Goal: Entertainment & Leisure: Consume media (video, audio)

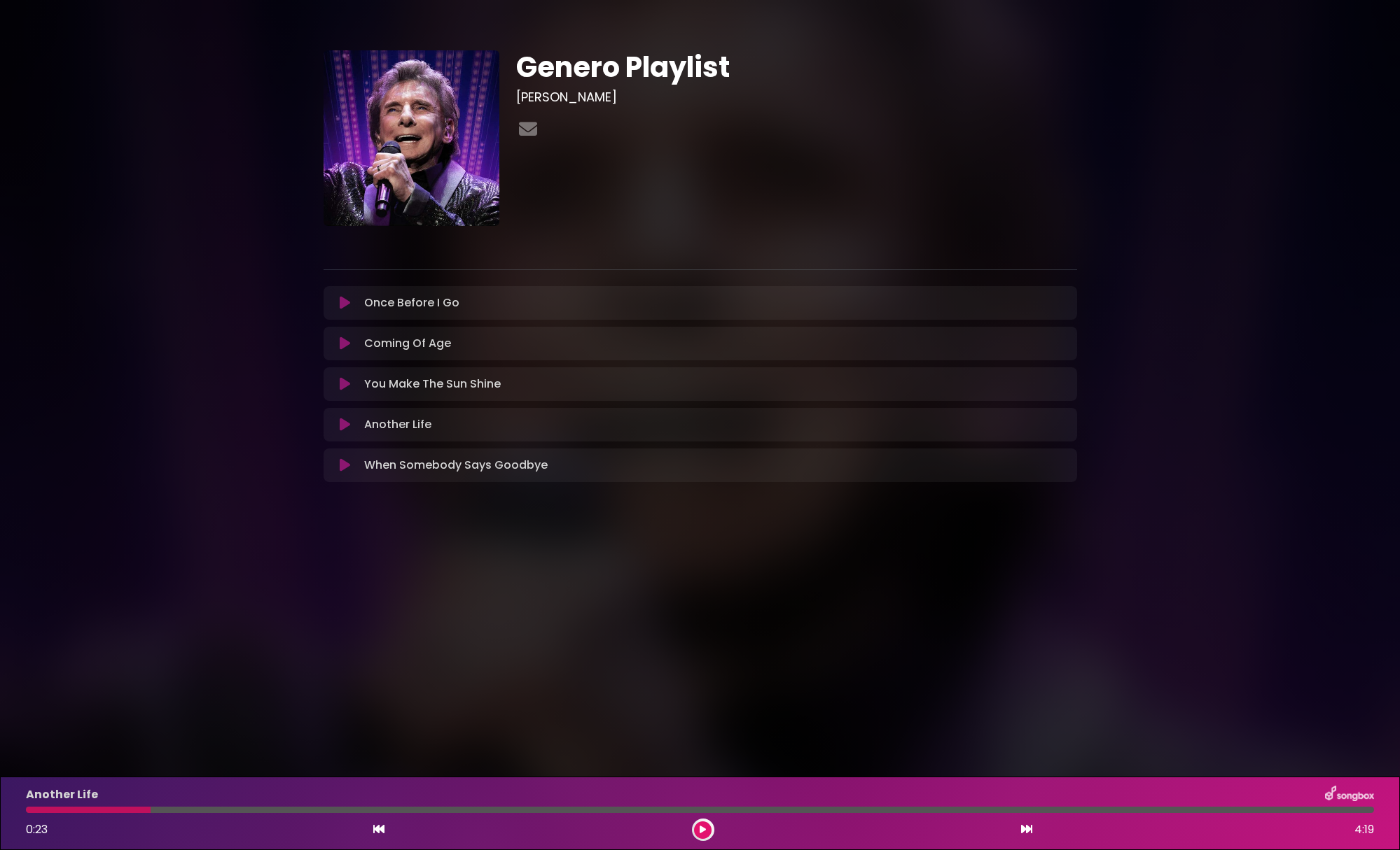
click at [342, 389] on icon at bounding box center [345, 384] width 10 height 14
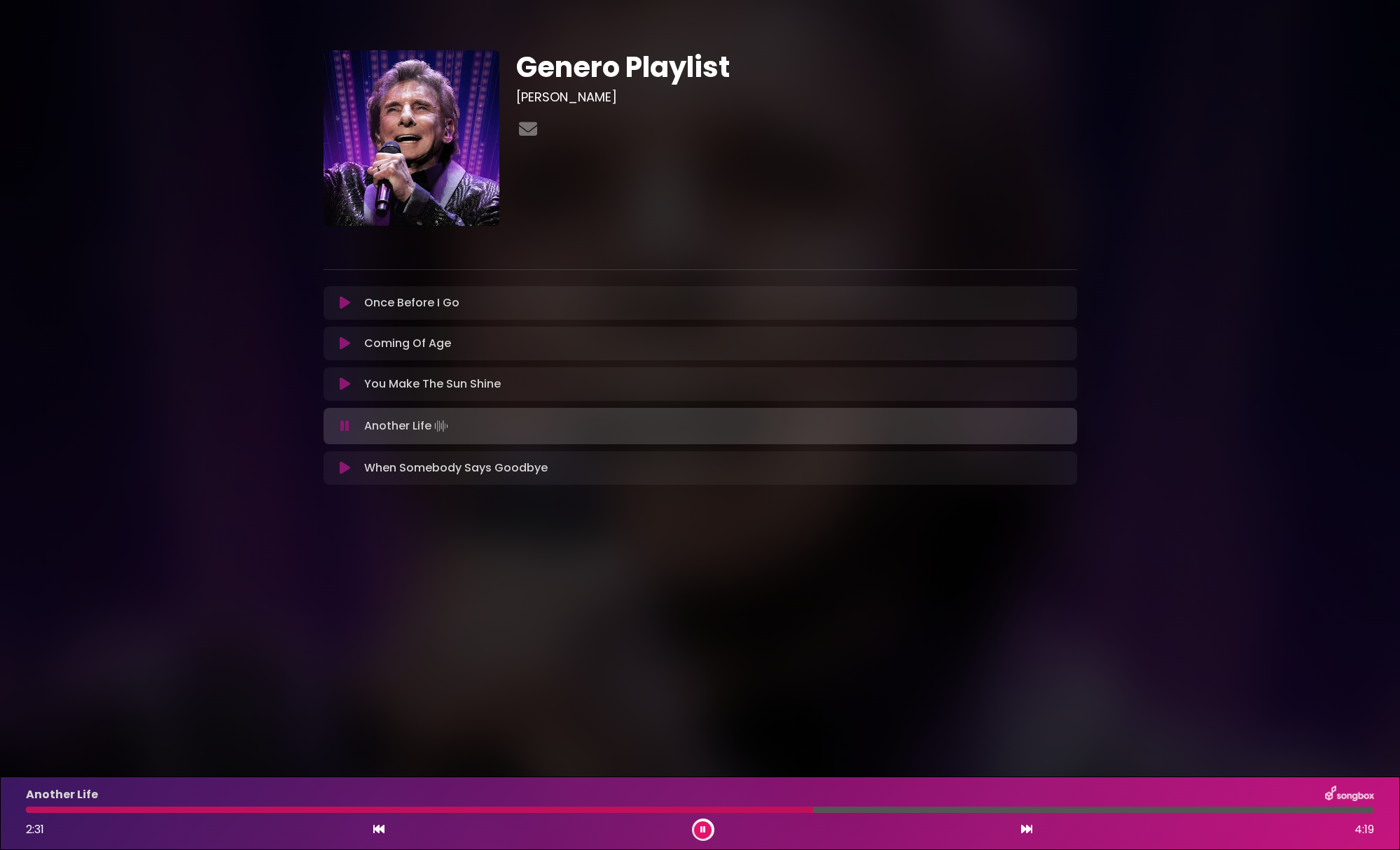
click at [345, 427] on icon at bounding box center [344, 426] width 9 height 14
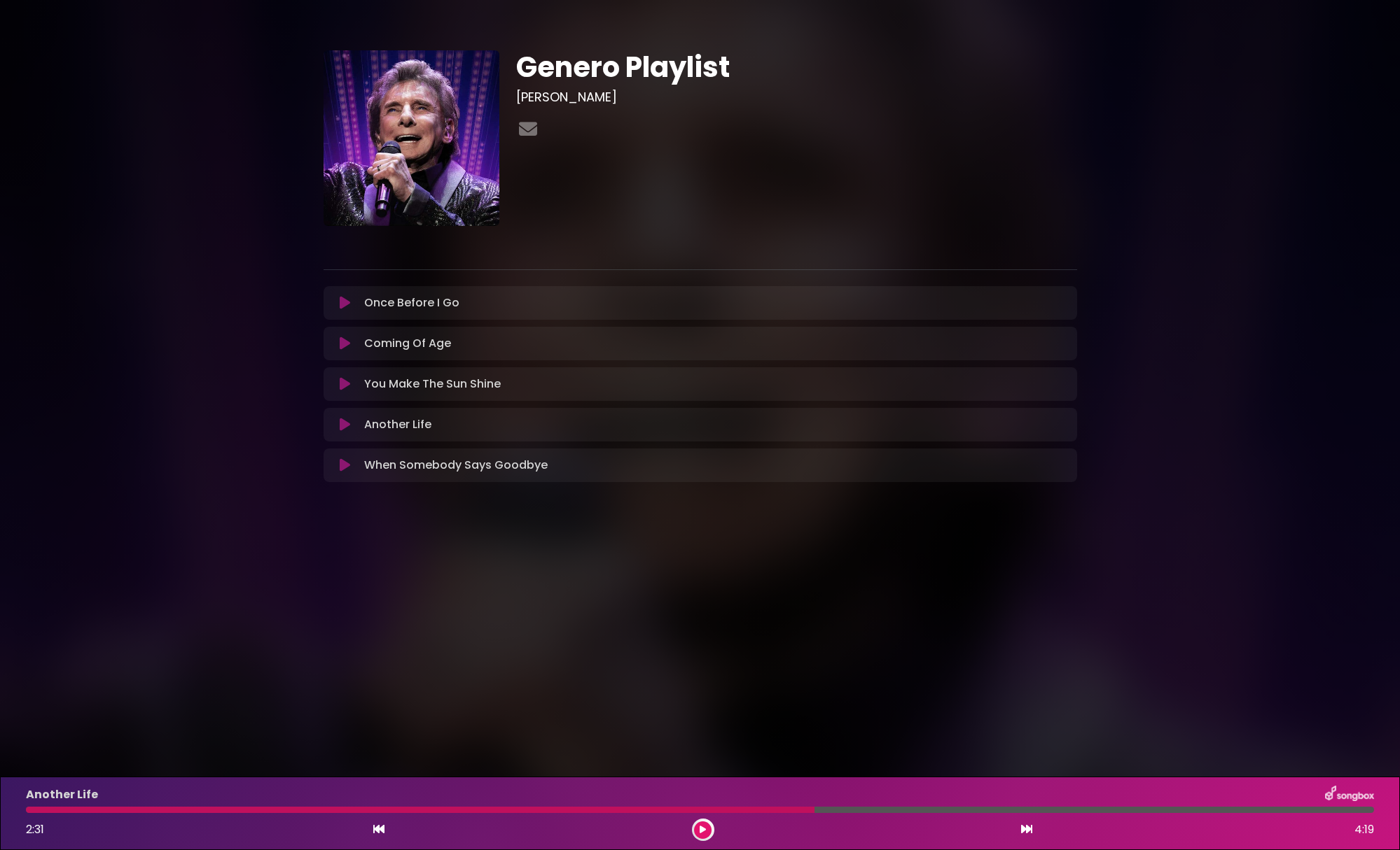
click at [341, 383] on icon at bounding box center [345, 384] width 10 height 14
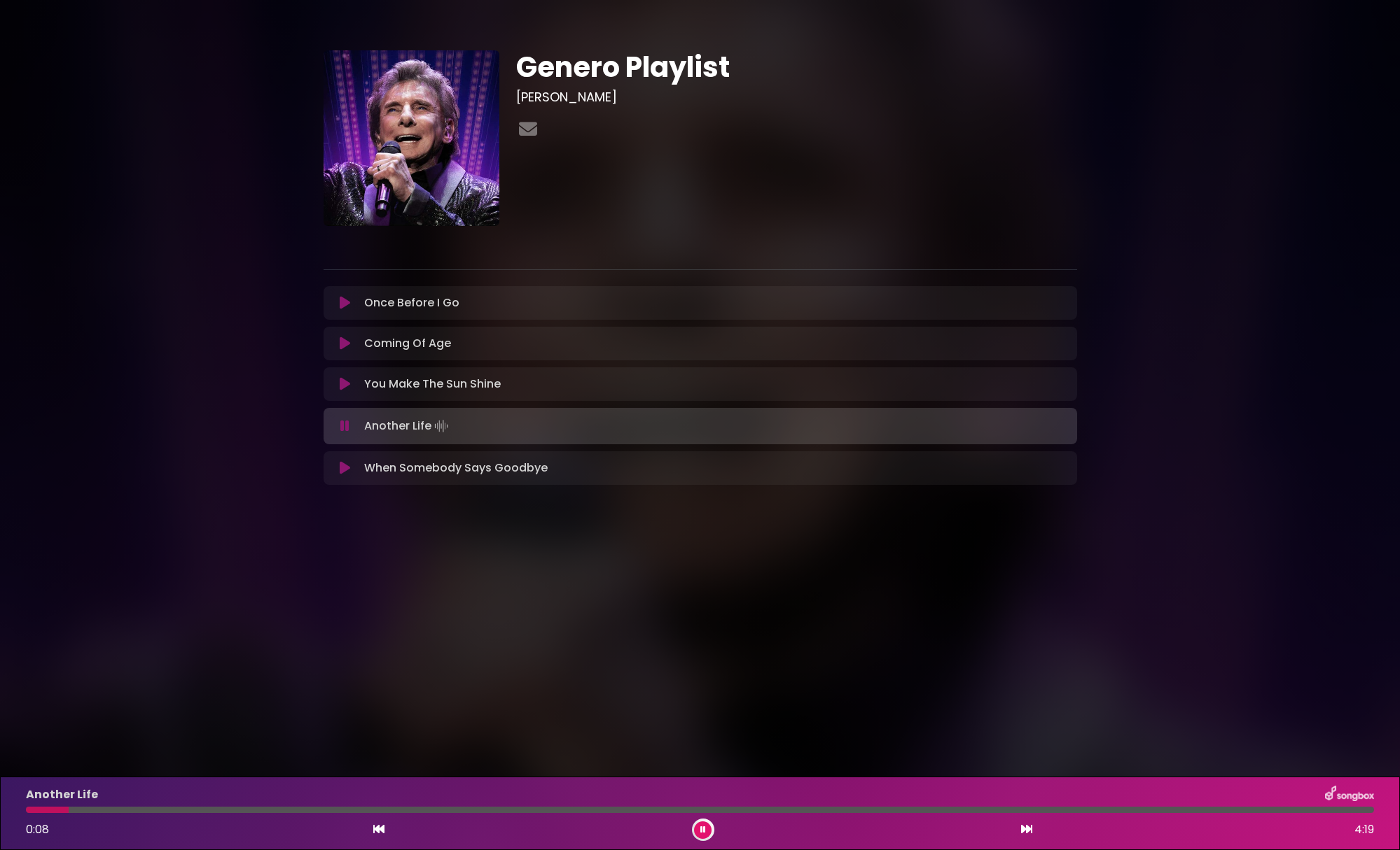
click at [347, 428] on icon at bounding box center [344, 426] width 9 height 14
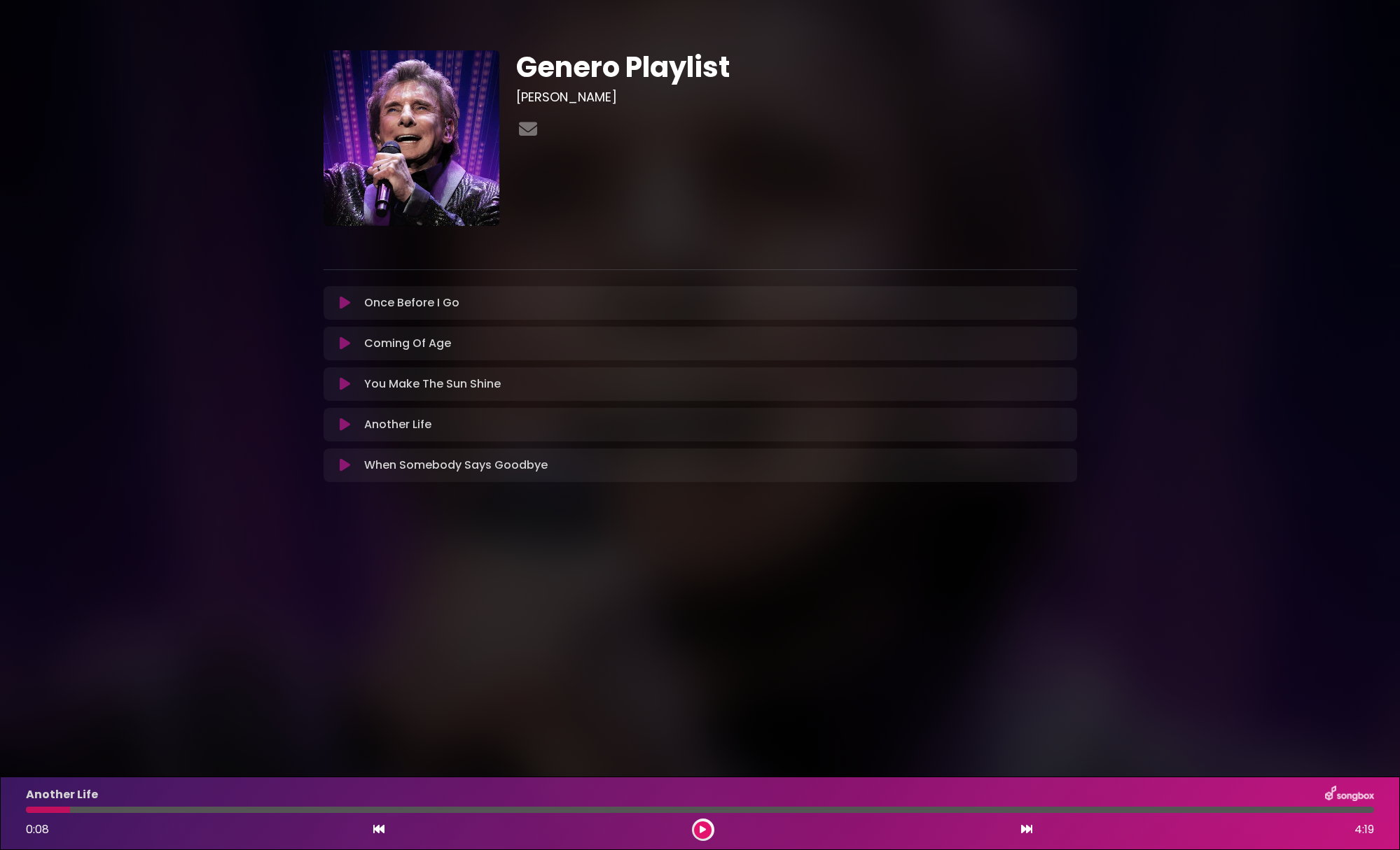
click at [351, 381] on button at bounding box center [346, 384] width 27 height 14
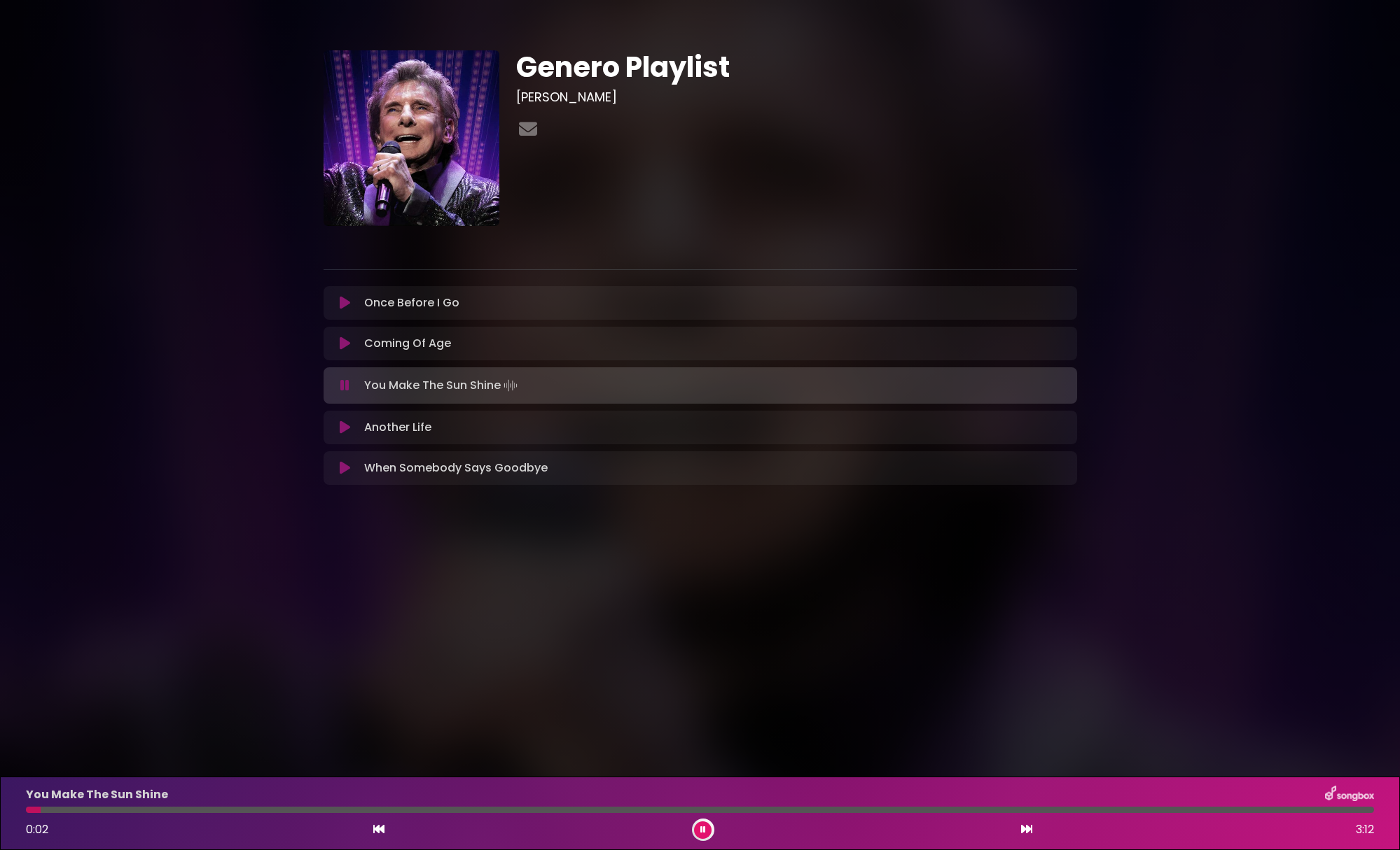
click at [343, 384] on icon at bounding box center [344, 385] width 9 height 14
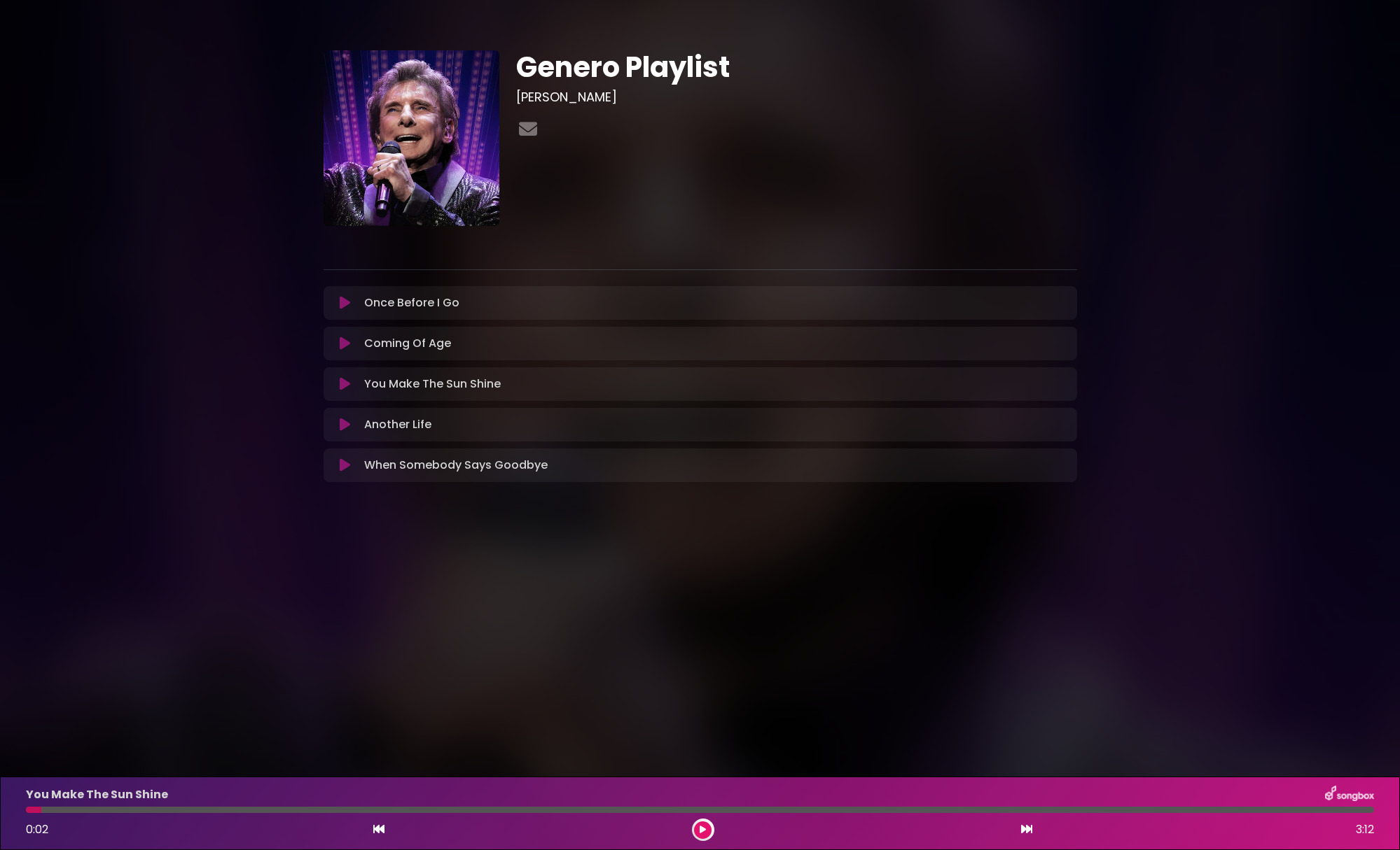
click at [332, 377] on button at bounding box center [346, 384] width 27 height 14
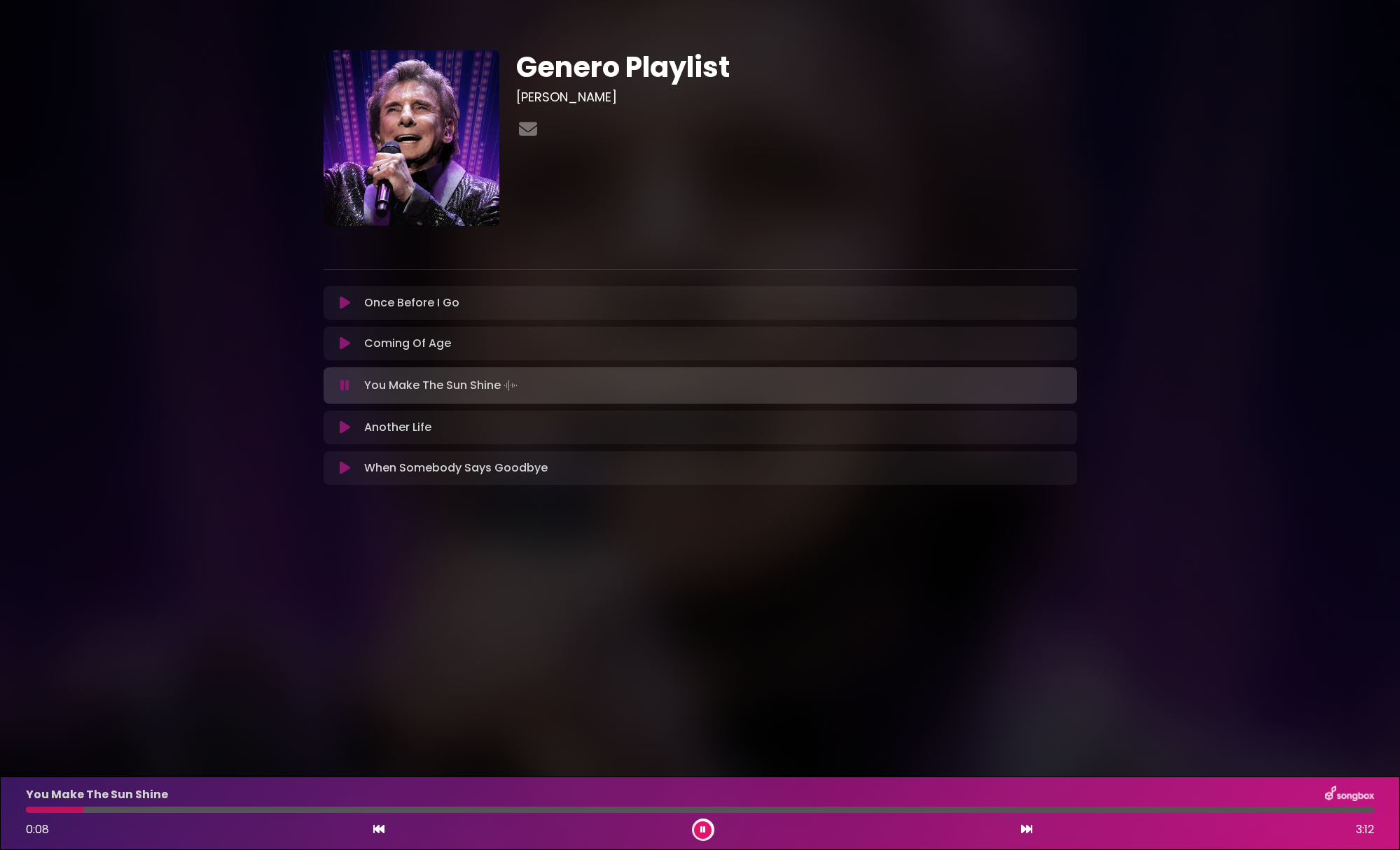
drag, startPoint x: 164, startPoint y: 811, endPoint x: 15, endPoint y: 811, distance: 149.0
click at [15, 811] on div "You Make The Sun Shine 0:08 3:12" at bounding box center [700, 814] width 1400 height 74
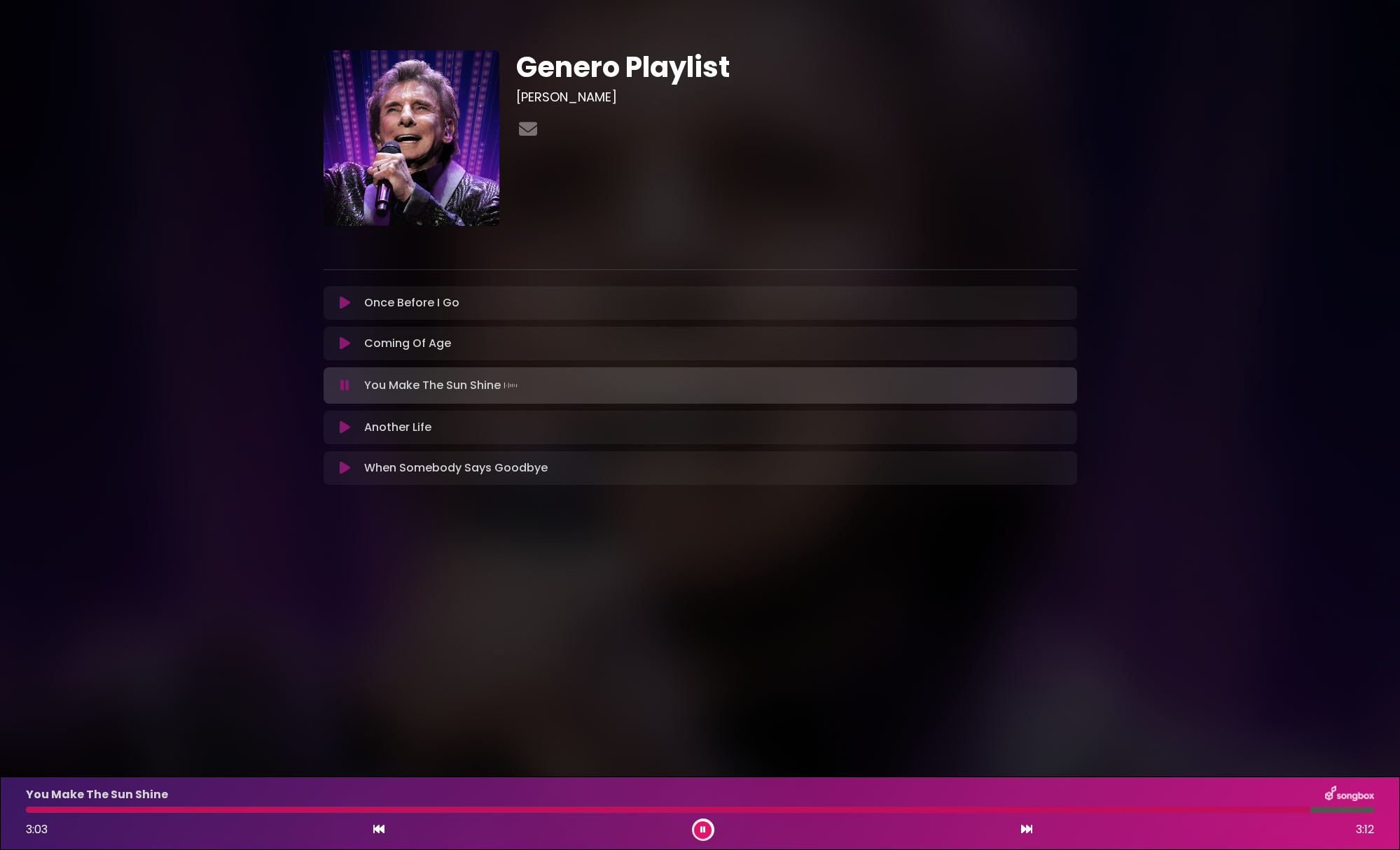
click at [68, 807] on div at bounding box center [668, 810] width 1284 height 6
drag, startPoint x: 31, startPoint y: 810, endPoint x: 16, endPoint y: 812, distance: 15.1
click at [16, 812] on div "You Make The Sun Shine 3:06 3:12" at bounding box center [700, 814] width 1400 height 74
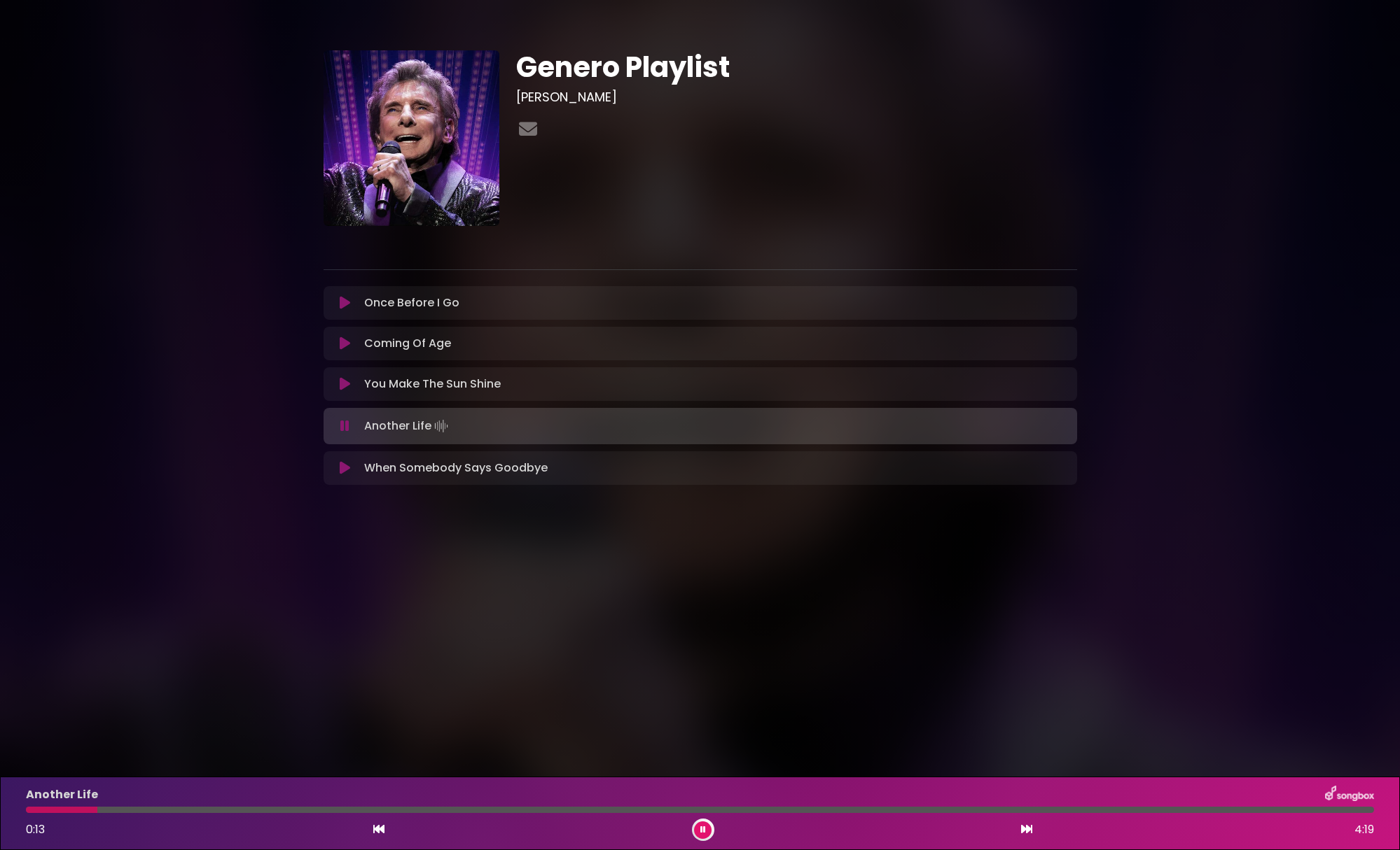
click at [343, 413] on div "Another Life Loading Track... Your Feedback Name" at bounding box center [700, 426] width 754 height 37
click at [348, 431] on icon at bounding box center [344, 426] width 9 height 14
